Goal: Check status: Check status

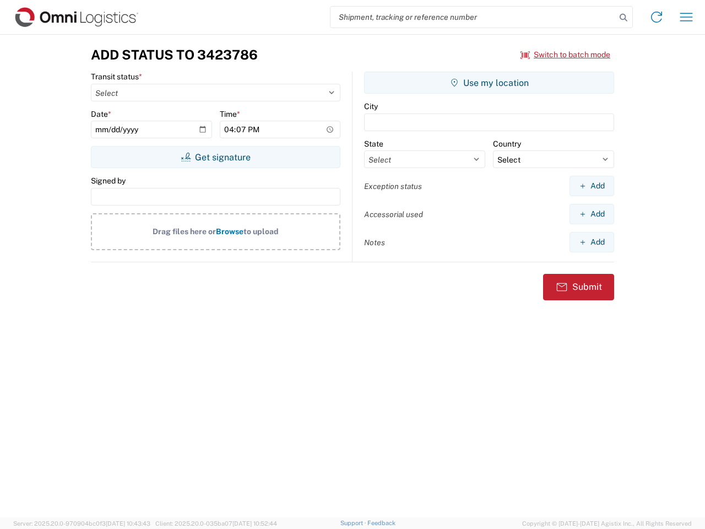
click at [473, 17] on input "search" at bounding box center [472, 17] width 285 height 21
click at [623, 18] on icon at bounding box center [623, 17] width 15 height 15
click at [656, 17] on icon at bounding box center [657, 17] width 18 height 18
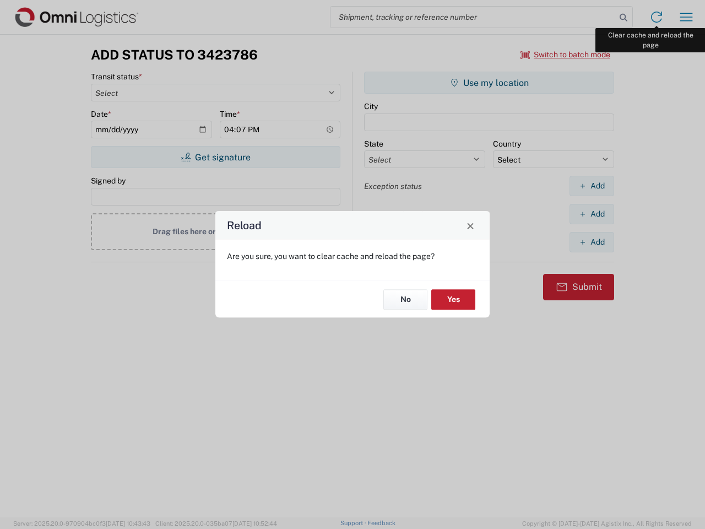
click at [686, 17] on div "Reload Are you sure, you want to clear cache and reload the page? No Yes" at bounding box center [352, 264] width 705 height 529
click at [566, 55] on div "Reload Are you sure, you want to clear cache and reload the page? No Yes" at bounding box center [352, 264] width 705 height 529
click at [215, 157] on div "Reload Are you sure, you want to clear cache and reload the page? No Yes" at bounding box center [352, 264] width 705 height 529
click at [489, 83] on div "Reload Are you sure, you want to clear cache and reload the page? No Yes" at bounding box center [352, 264] width 705 height 529
click at [591, 186] on div "Reload Are you sure, you want to clear cache and reload the page? No Yes" at bounding box center [352, 264] width 705 height 529
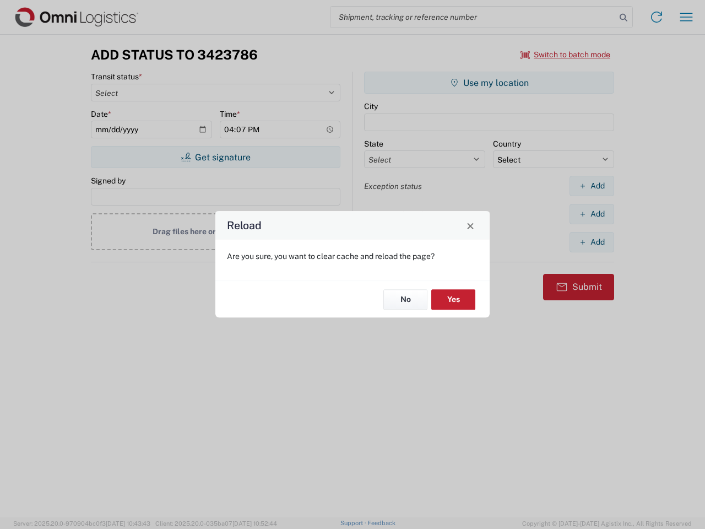
click at [591, 214] on div "Reload Are you sure, you want to clear cache and reload the page? No Yes" at bounding box center [352, 264] width 705 height 529
click at [591, 242] on div "Reload Are you sure, you want to clear cache and reload the page? No Yes" at bounding box center [352, 264] width 705 height 529
